Goal: Task Accomplishment & Management: Manage account settings

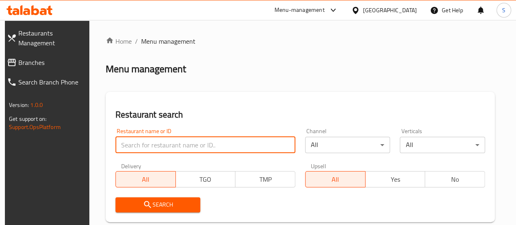
click at [155, 147] on input "search" at bounding box center [205, 145] width 180 height 16
click button "Search" at bounding box center [157, 204] width 85 height 15
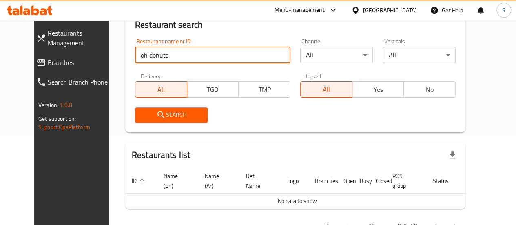
scroll to position [89, 0]
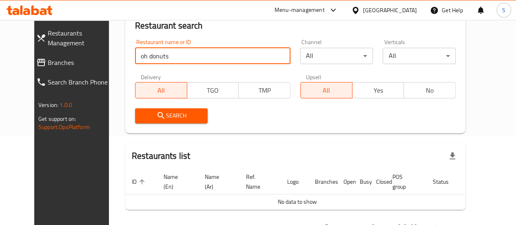
click at [169, 59] on input "oh donuts" at bounding box center [212, 56] width 155 height 16
type input "donut"
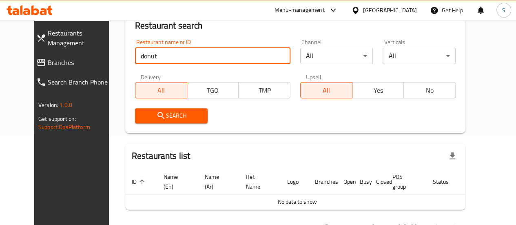
click button "Search" at bounding box center [171, 115] width 73 height 15
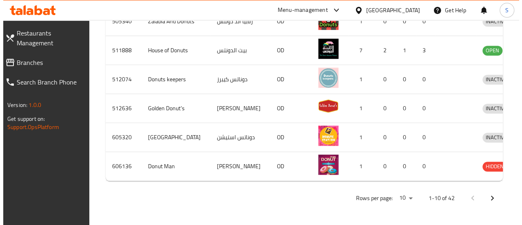
scroll to position [439, 0]
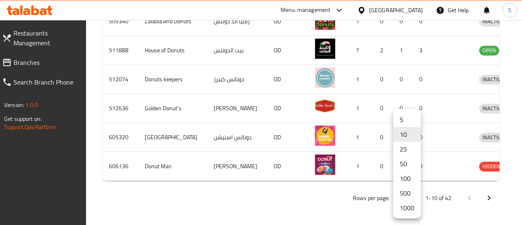
click at [408, 170] on li "50" at bounding box center [407, 163] width 28 height 15
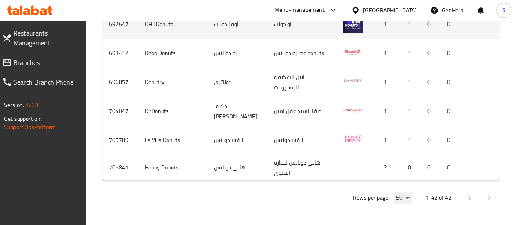
scroll to position [0, 10]
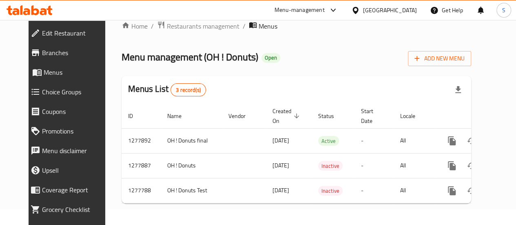
scroll to position [13, 0]
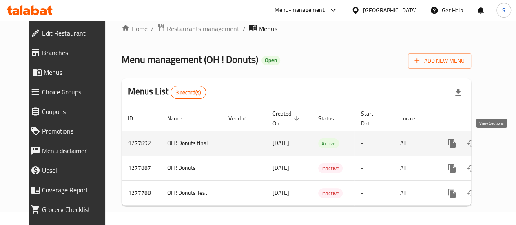
click at [506, 147] on icon "enhanced table" at bounding box center [511, 143] width 10 height 10
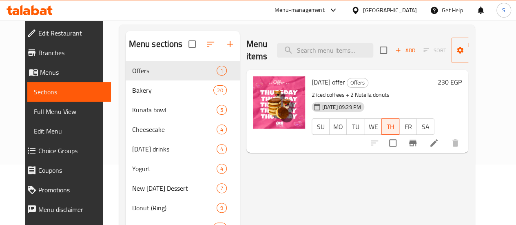
scroll to position [61, 0]
click at [315, 128] on span "SU" at bounding box center [320, 126] width 11 height 12
click at [446, 140] on li at bounding box center [434, 142] width 23 height 15
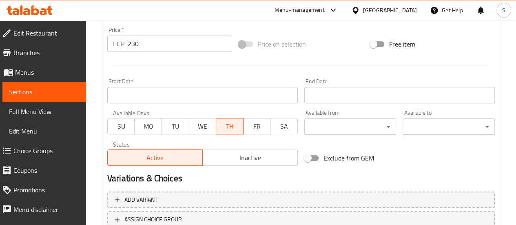
scroll to position [302, 0]
click at [278, 120] on span "SA" at bounding box center [284, 126] width 21 height 12
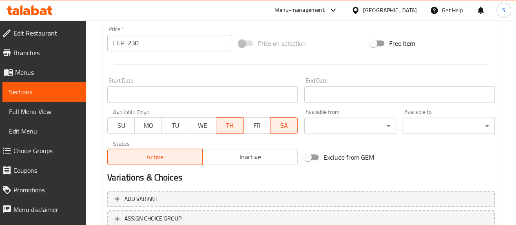
click at [254, 123] on span "FR" at bounding box center [257, 126] width 21 height 12
click at [204, 124] on span "WE" at bounding box center [202, 126] width 21 height 12
click at [179, 125] on span "TU" at bounding box center [175, 126] width 21 height 12
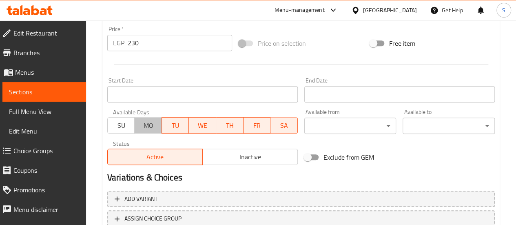
click at [146, 124] on span "MO" at bounding box center [148, 126] width 21 height 12
click at [115, 126] on span "SU" at bounding box center [121, 126] width 21 height 12
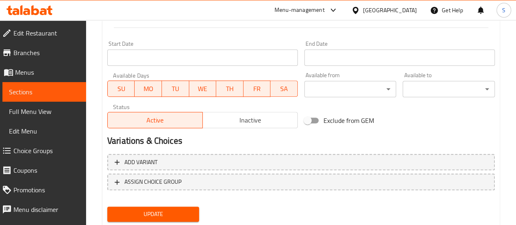
scroll to position [364, 0]
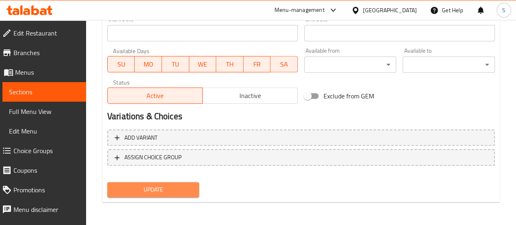
click at [181, 187] on span "Update" at bounding box center [153, 189] width 79 height 10
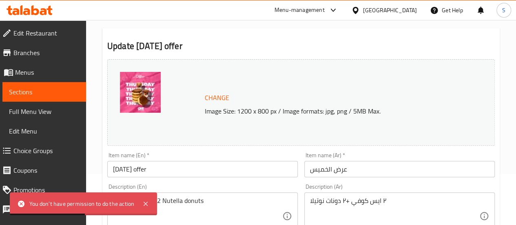
scroll to position [0, 0]
